Goal: Find specific fact: Find specific page/section

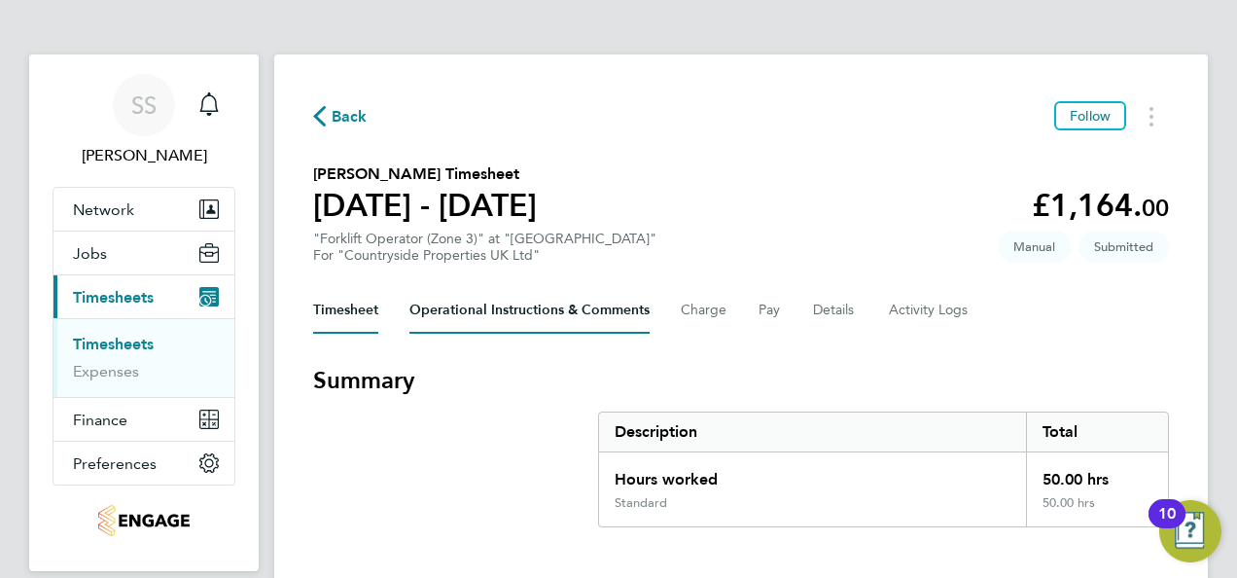
click at [583, 315] on Comments-tab "Operational Instructions & Comments" at bounding box center [529, 310] width 240 height 47
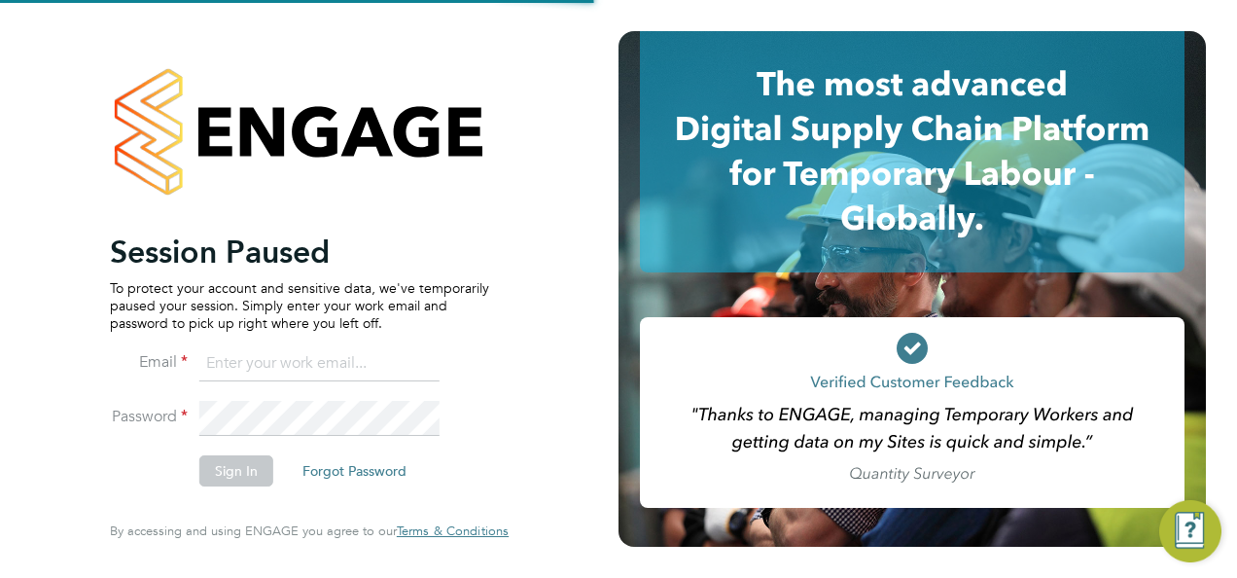
type input "[PERSON_NAME][EMAIL_ADDRESS][DOMAIN_NAME]"
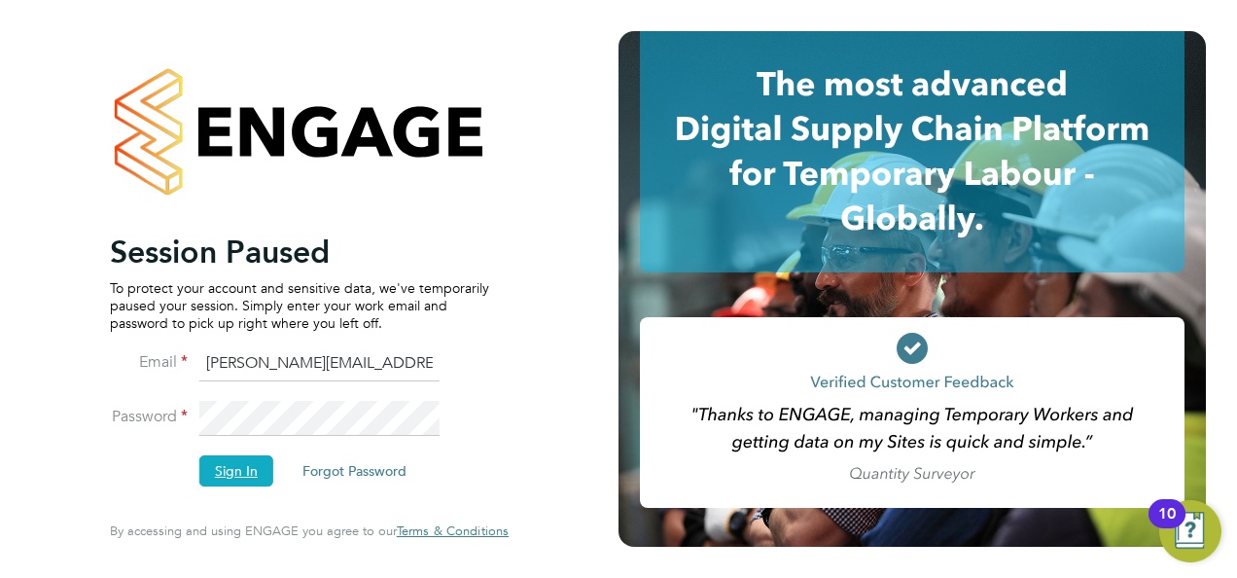
click at [251, 470] on button "Sign In" at bounding box center [236, 470] width 74 height 31
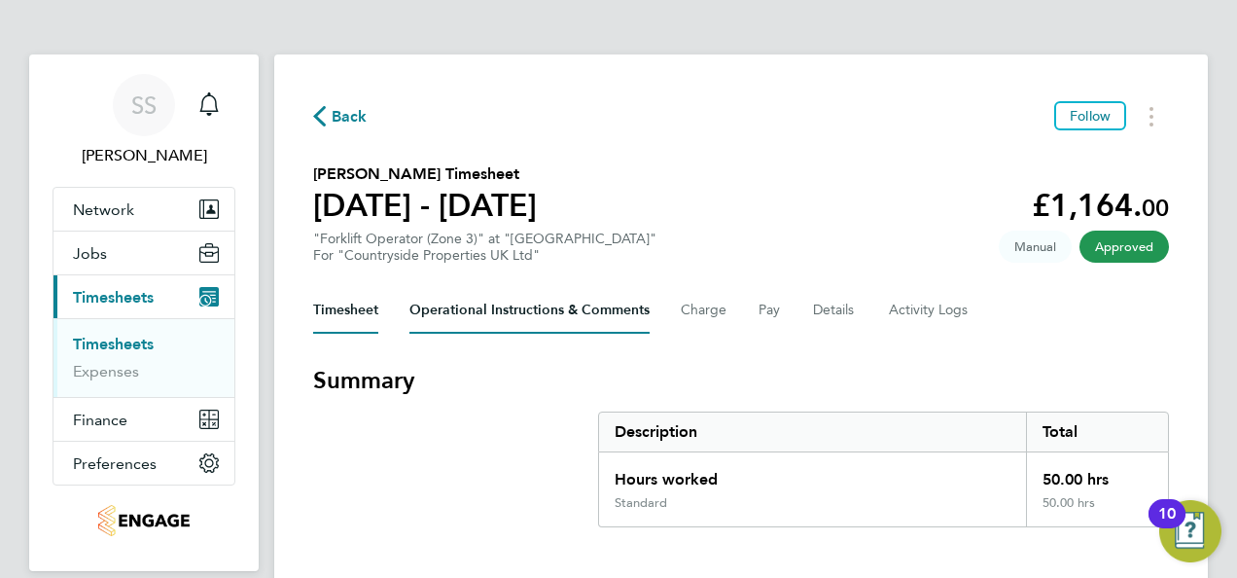
click at [566, 314] on Comments-tab "Operational Instructions & Comments" at bounding box center [529, 310] width 240 height 47
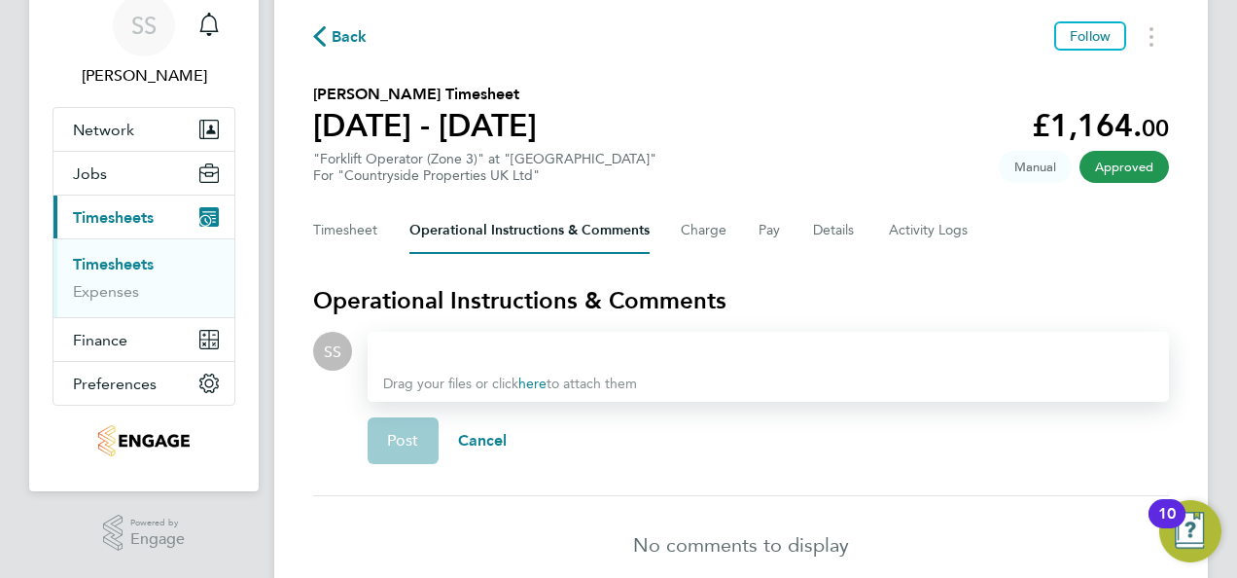
scroll to position [173, 0]
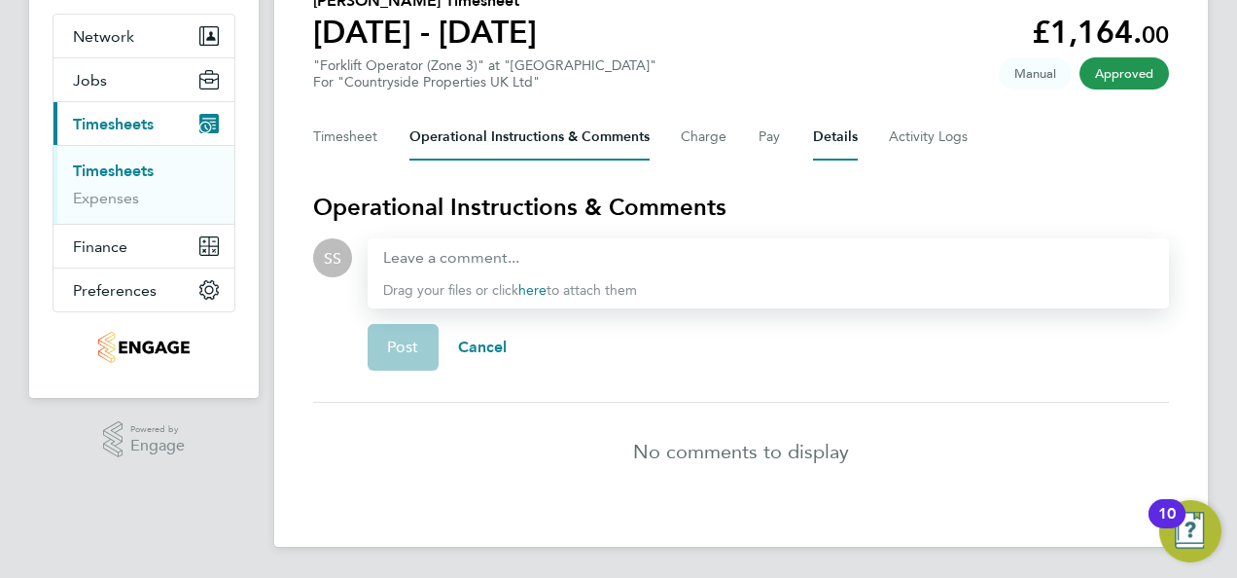
click at [827, 140] on button "Details" at bounding box center [835, 137] width 45 height 47
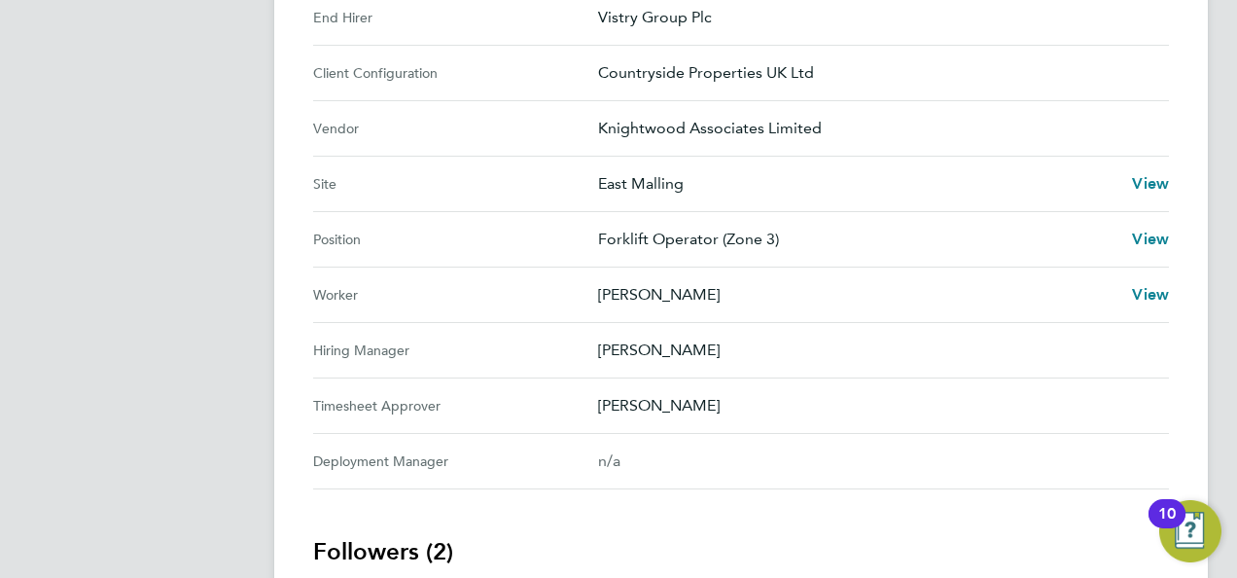
scroll to position [669, 0]
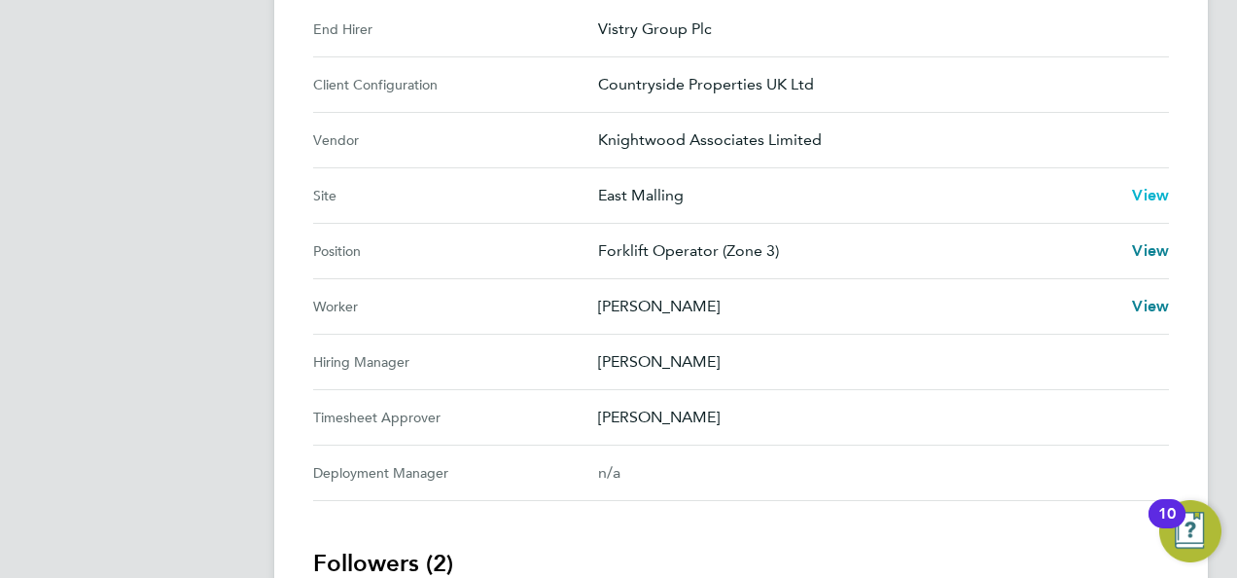
click at [1136, 190] on span "View" at bounding box center [1150, 195] width 37 height 18
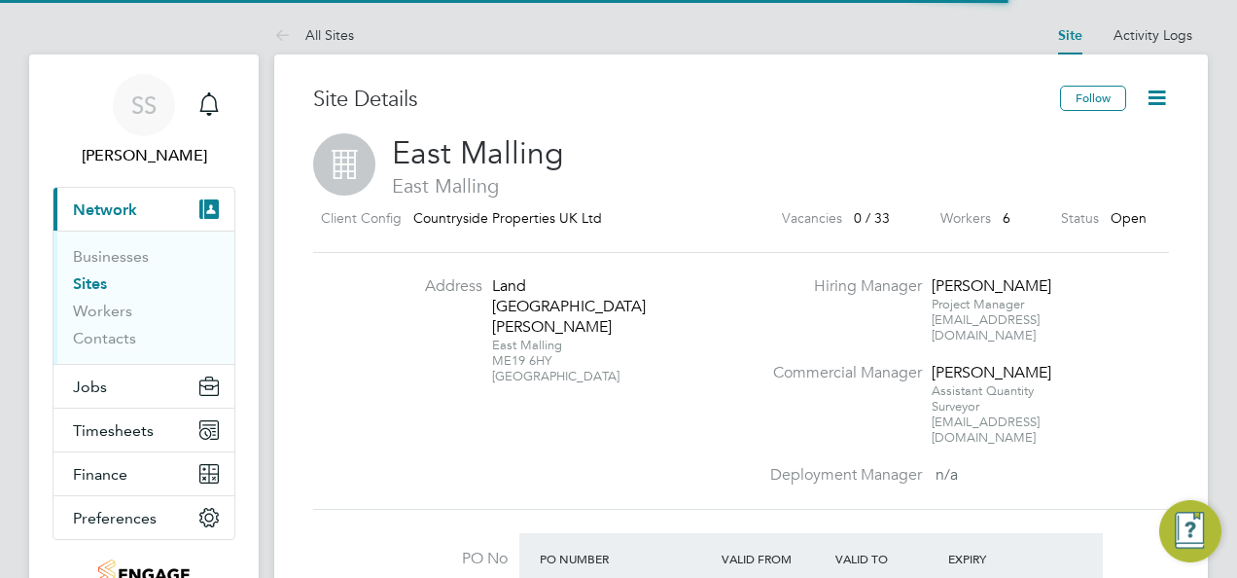
scroll to position [33, 183]
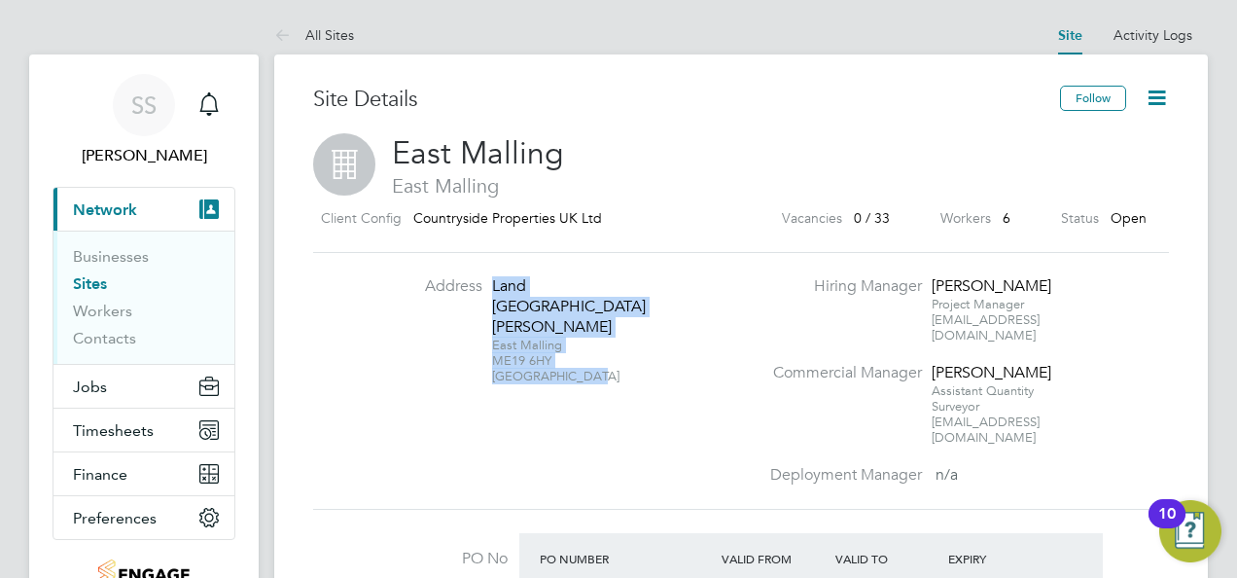
drag, startPoint x: 593, startPoint y: 354, endPoint x: 486, endPoint y: 284, distance: 127.8
click at [486, 284] on li "Address Land West Winterfield Lane East Malling ME19 6HY United Kingdom" at bounding box center [566, 339] width 383 height 126
drag, startPoint x: 486, startPoint y: 284, endPoint x: 509, endPoint y: 292, distance: 23.7
copy div "Land West Winterfield Lane East Malling ME19 6HY United Kingdom"
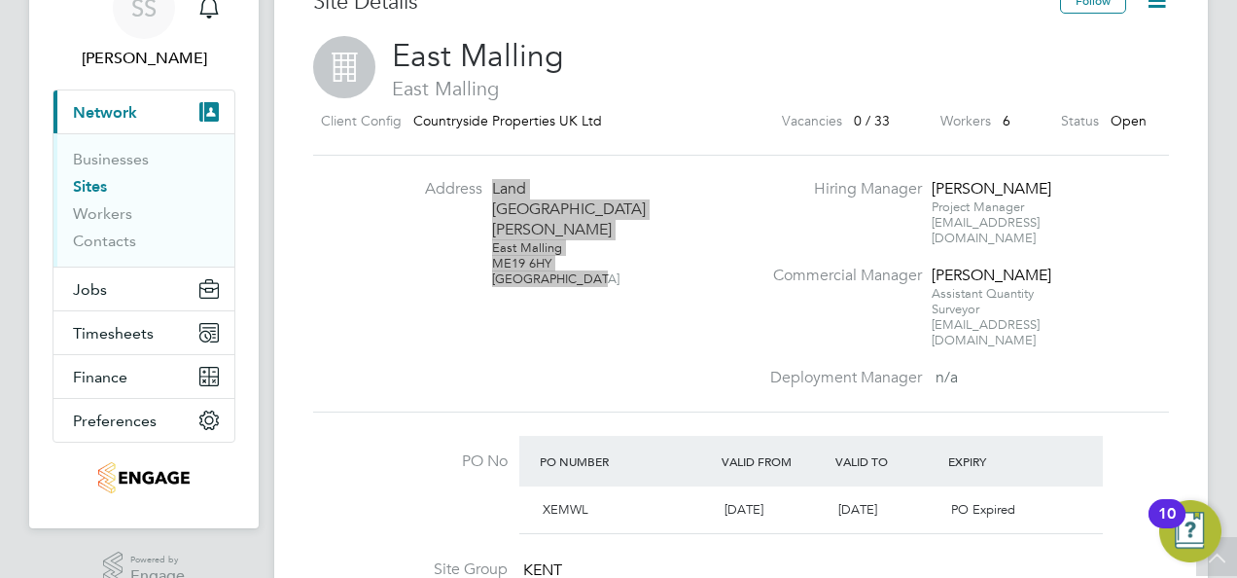
scroll to position [0, 0]
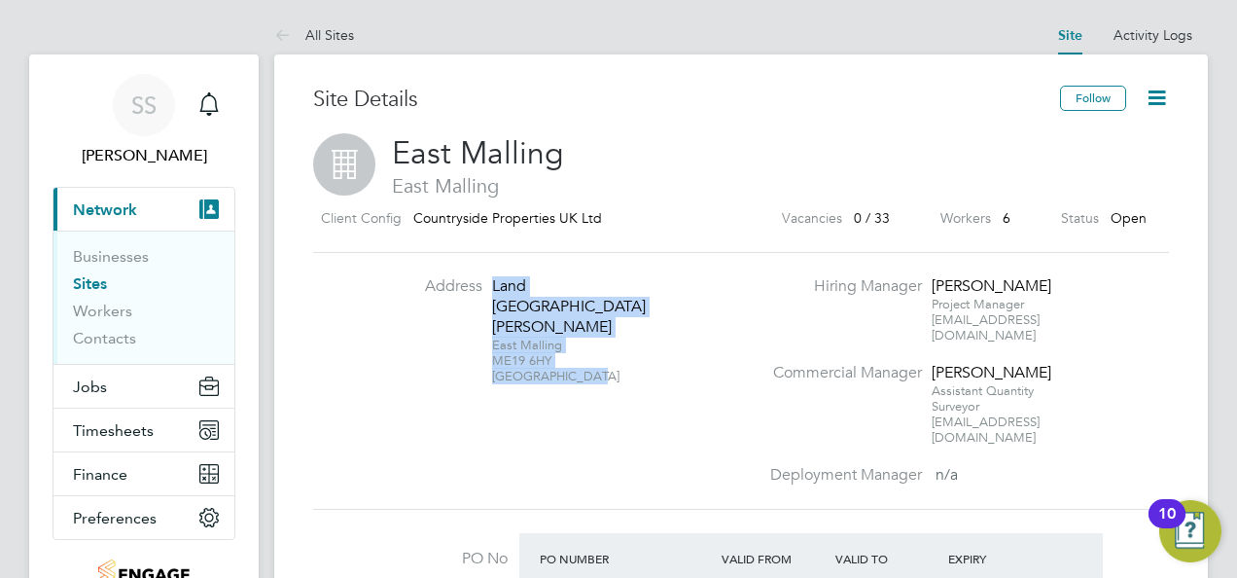
click at [978, 221] on label "Workers" at bounding box center [965, 218] width 51 height 24
click at [978, 213] on label "Workers" at bounding box center [965, 218] width 51 height 24
